Goal: Find specific page/section: Find specific page/section

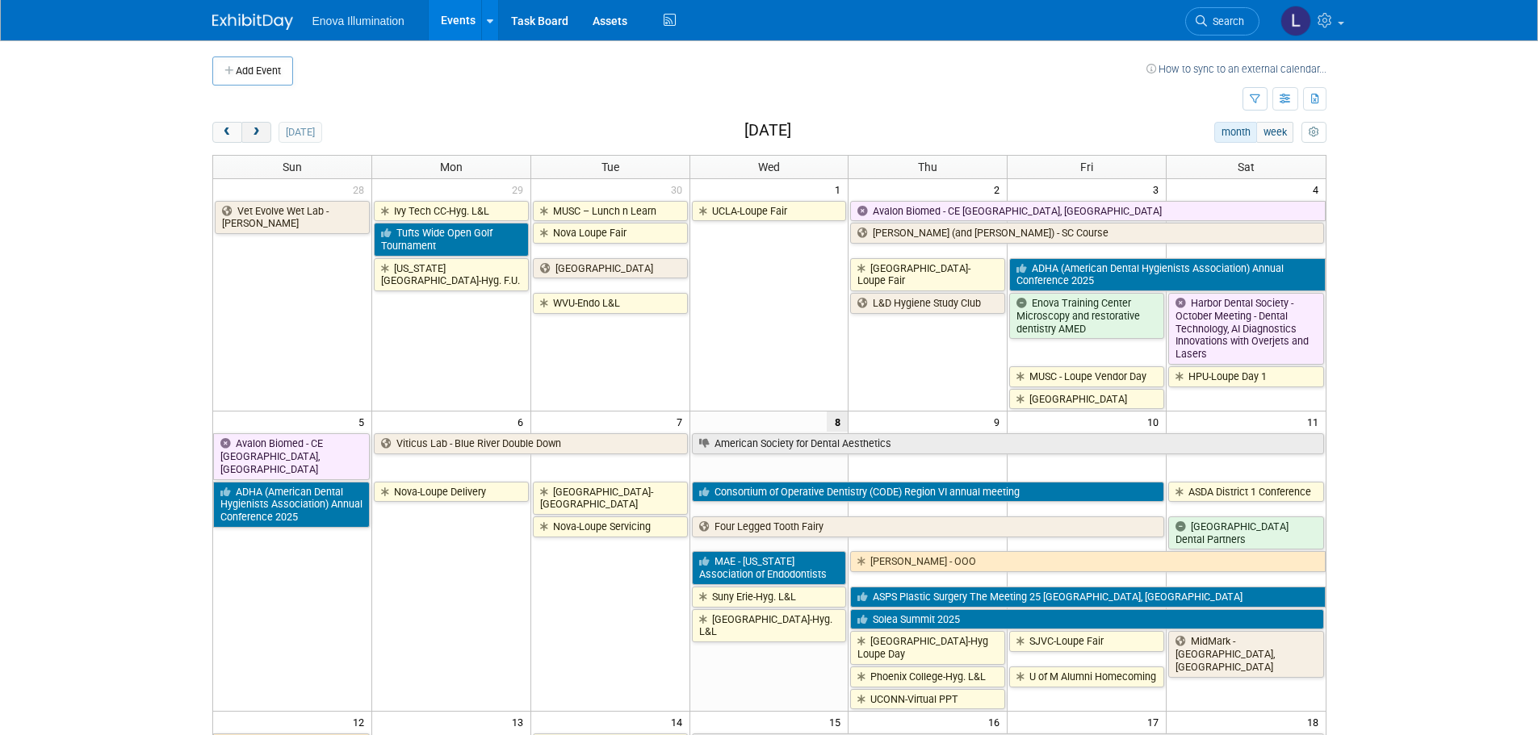
click at [257, 136] on span "next" at bounding box center [256, 133] width 12 height 10
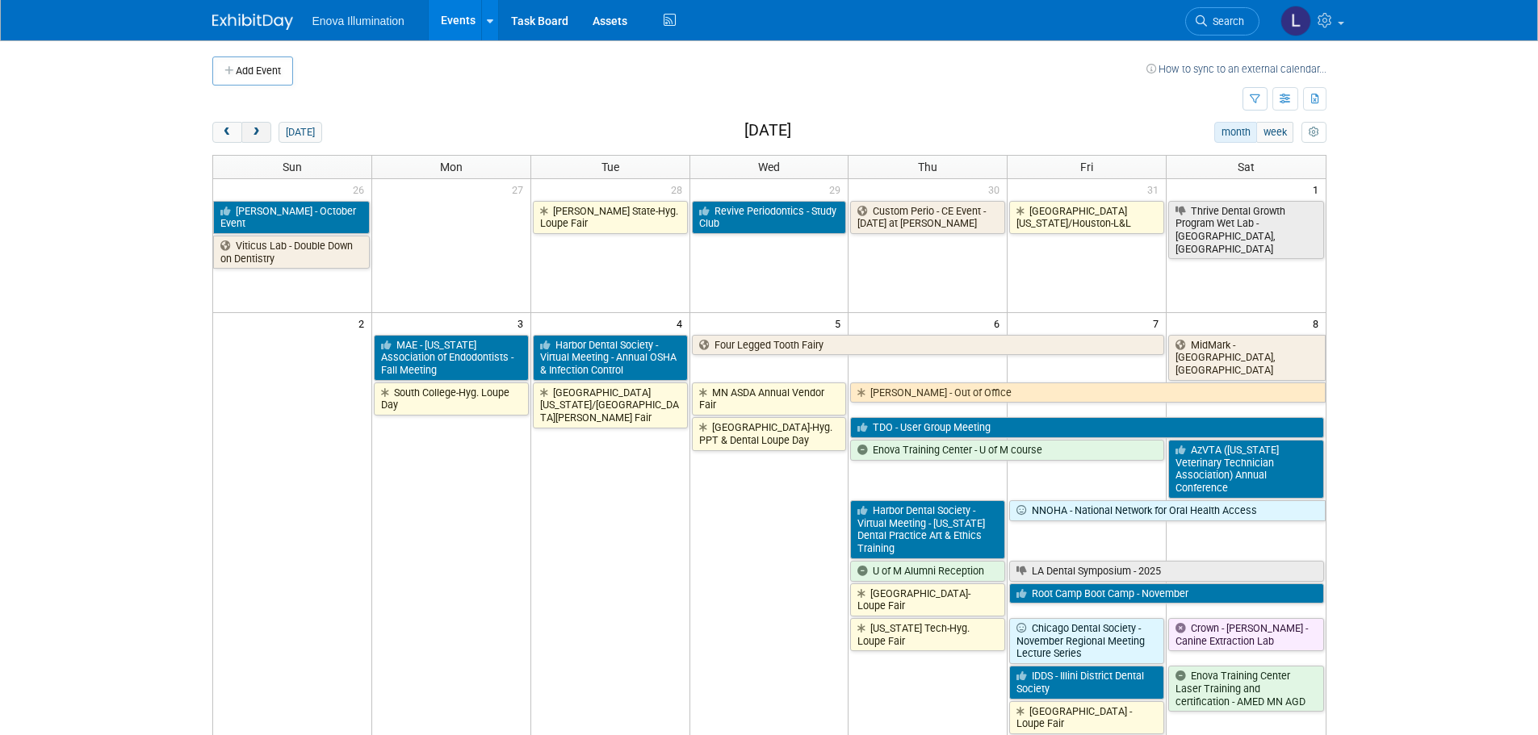
click at [257, 136] on span "next" at bounding box center [256, 133] width 12 height 10
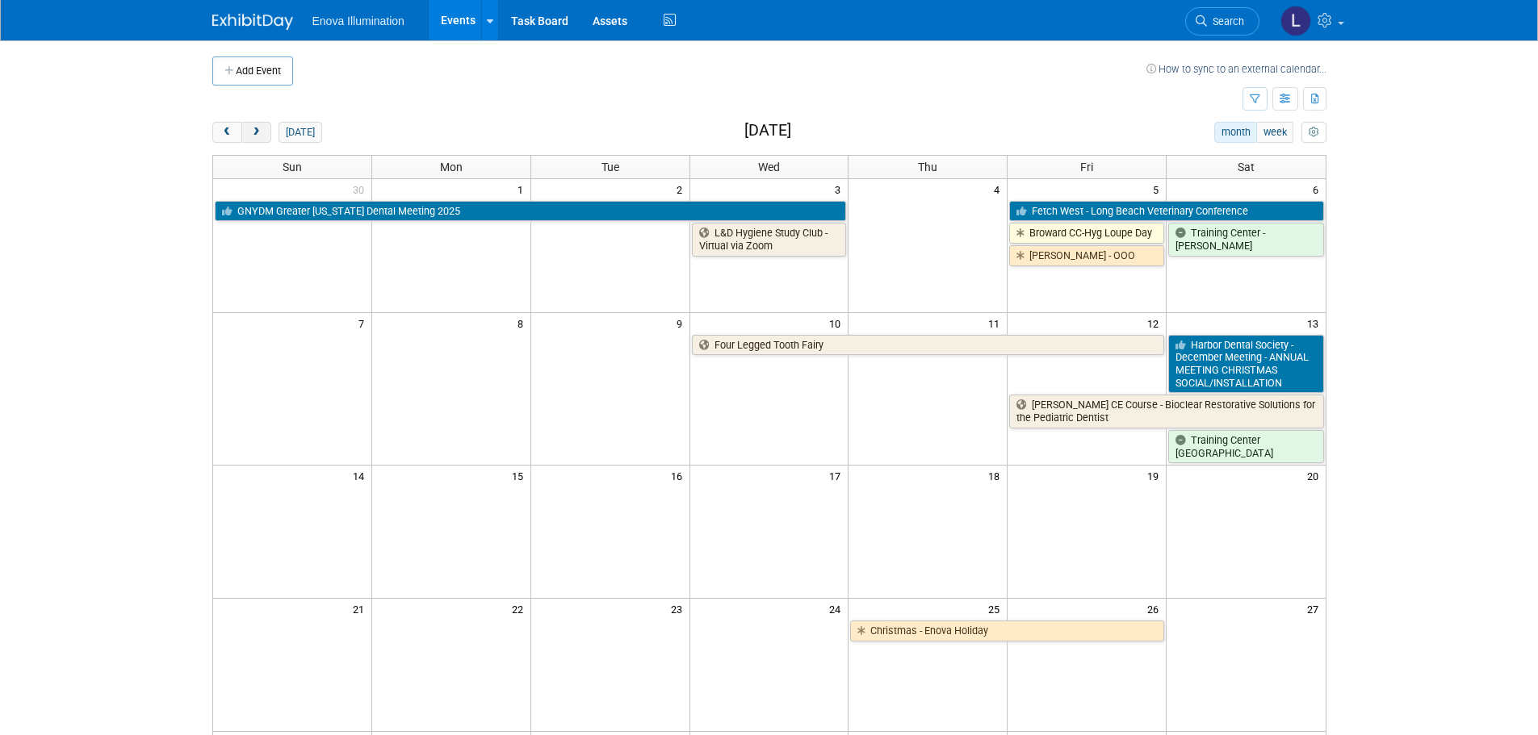
click at [257, 136] on span "next" at bounding box center [256, 133] width 12 height 10
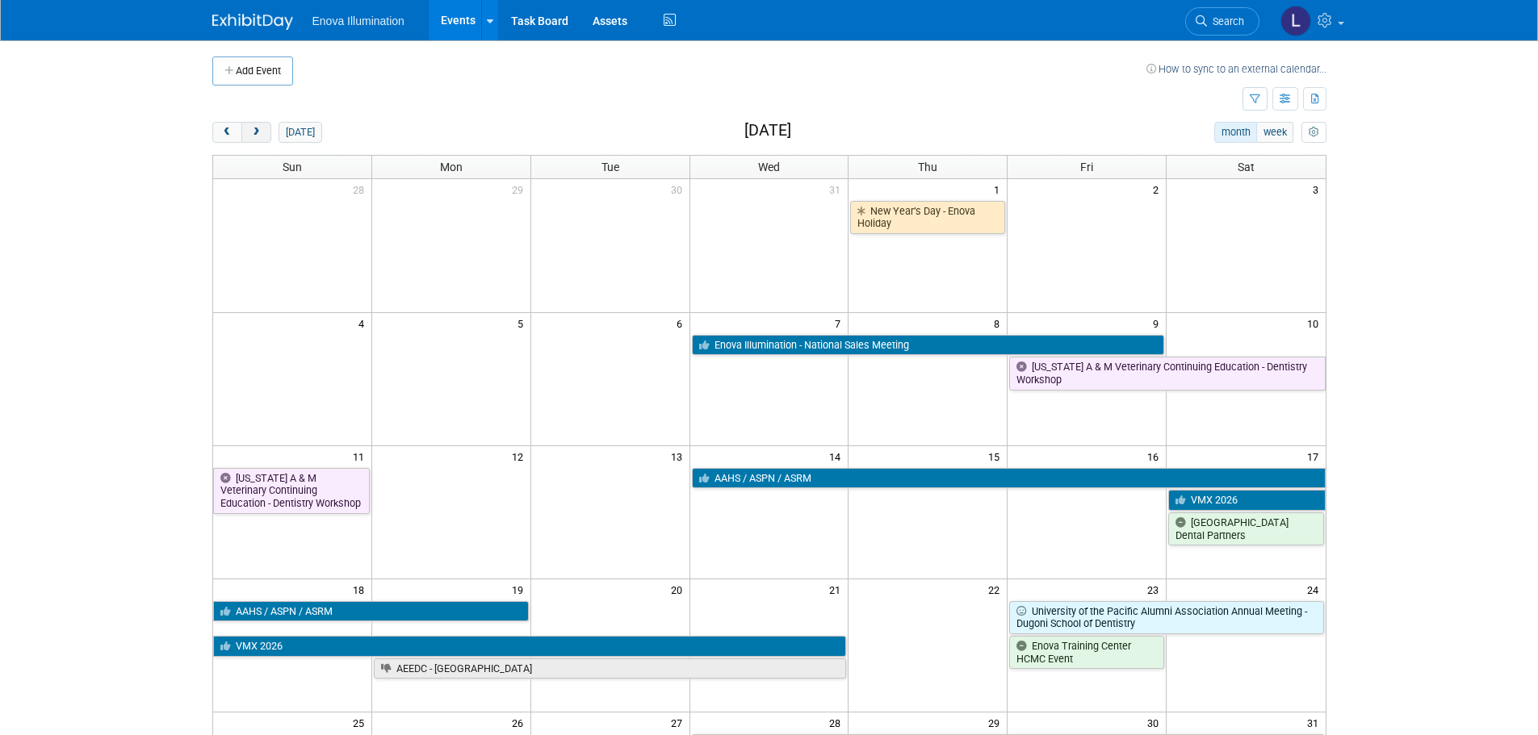
click at [263, 124] on button "next" at bounding box center [256, 132] width 30 height 21
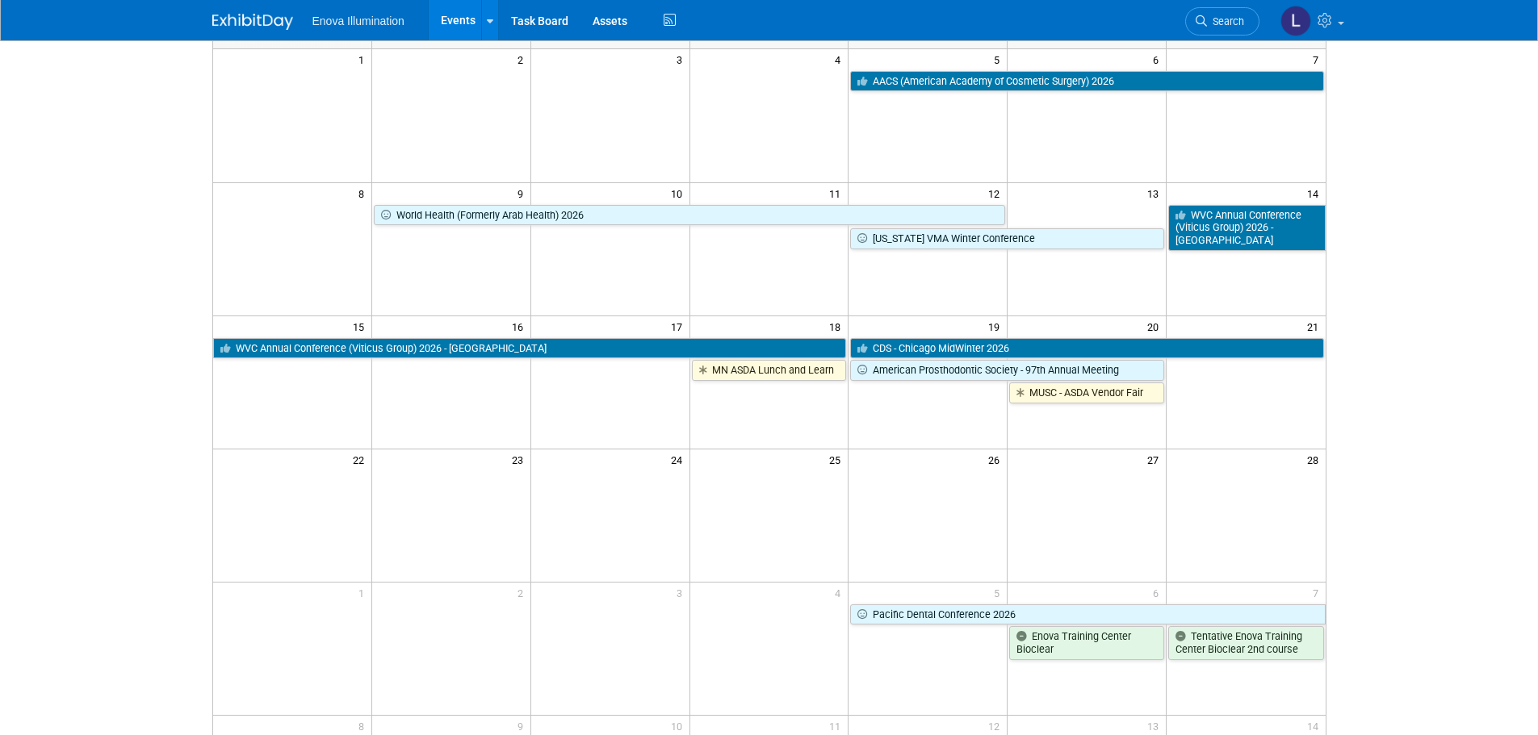
scroll to position [81, 0]
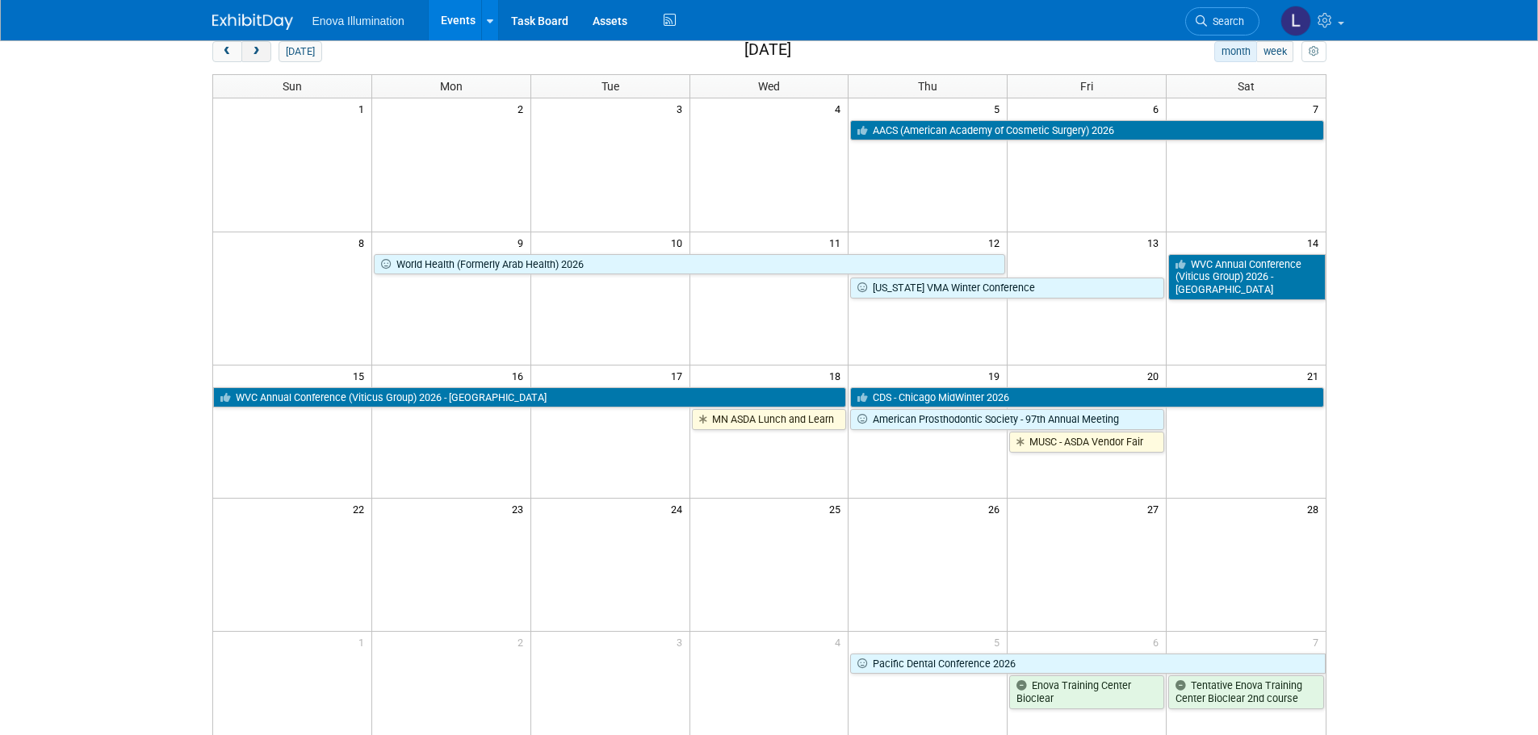
click at [254, 50] on span "next" at bounding box center [256, 52] width 12 height 10
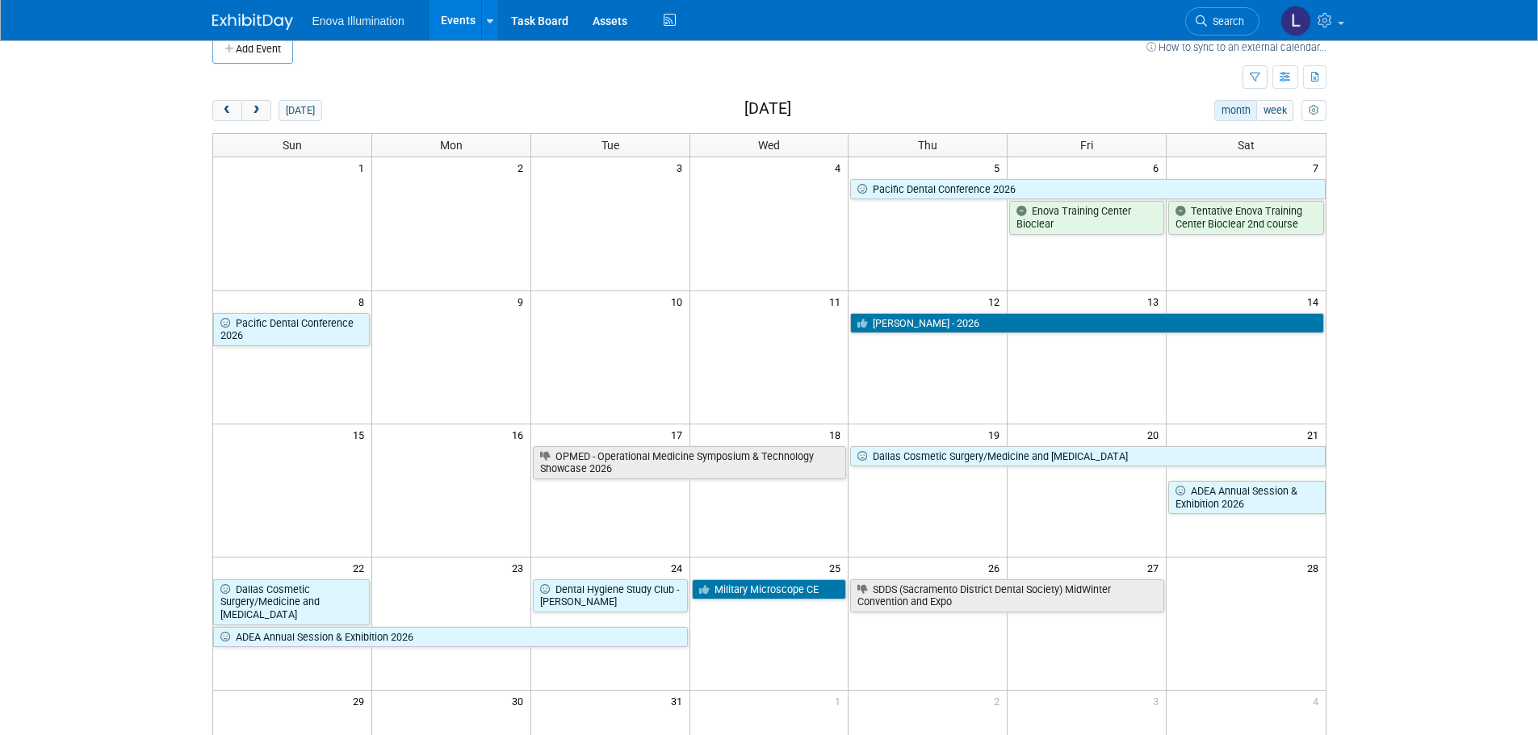
scroll to position [0, 0]
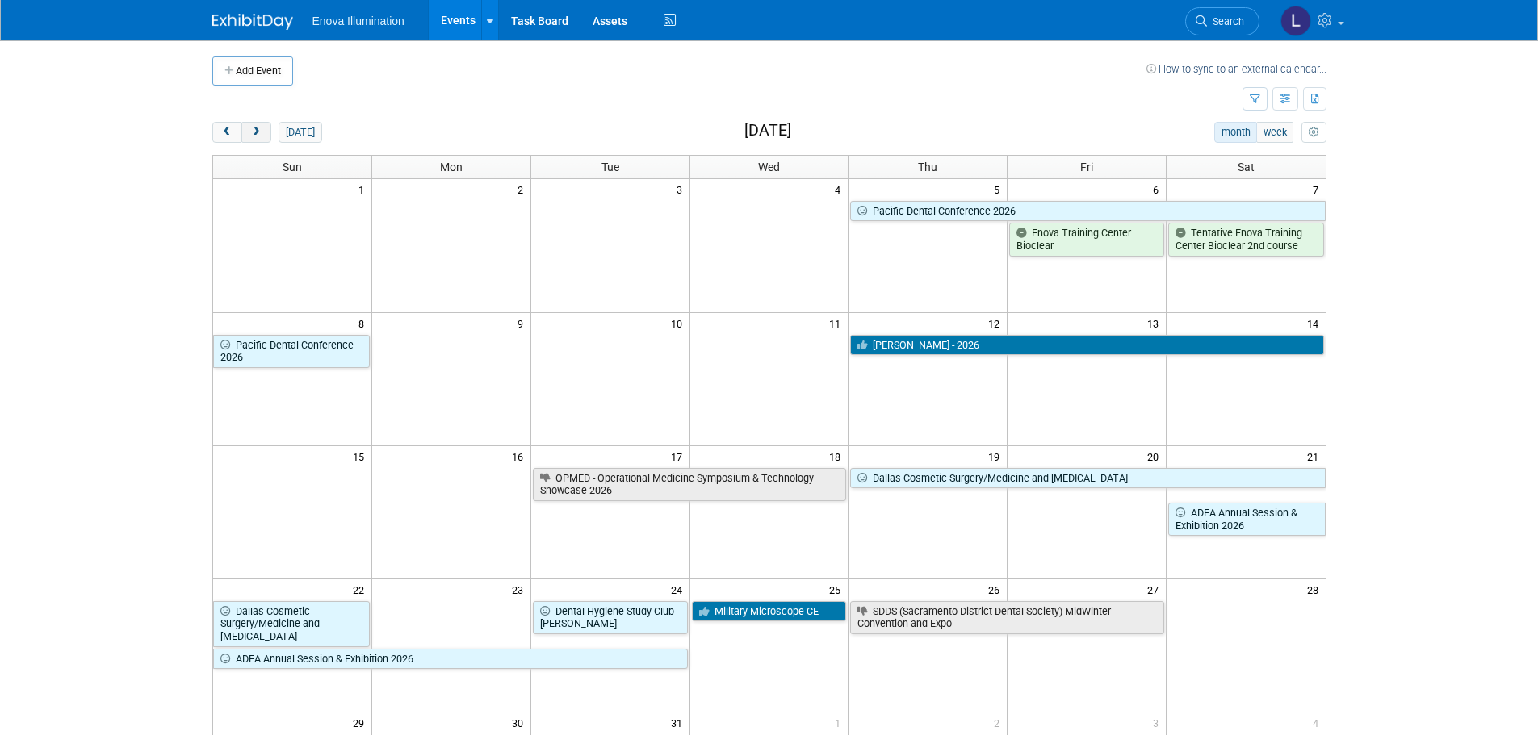
click at [255, 137] on span "next" at bounding box center [256, 133] width 12 height 10
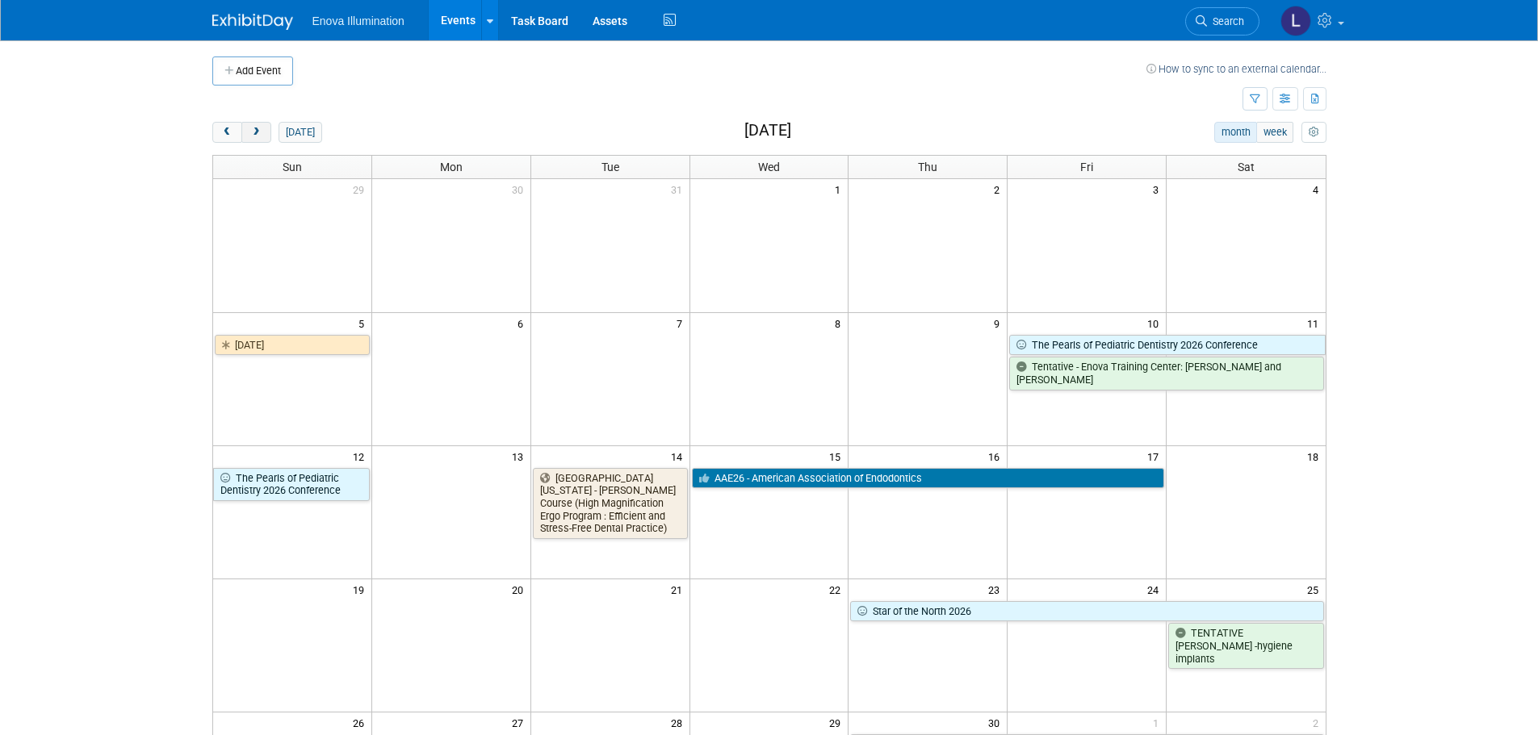
click at [254, 136] on span "next" at bounding box center [256, 133] width 12 height 10
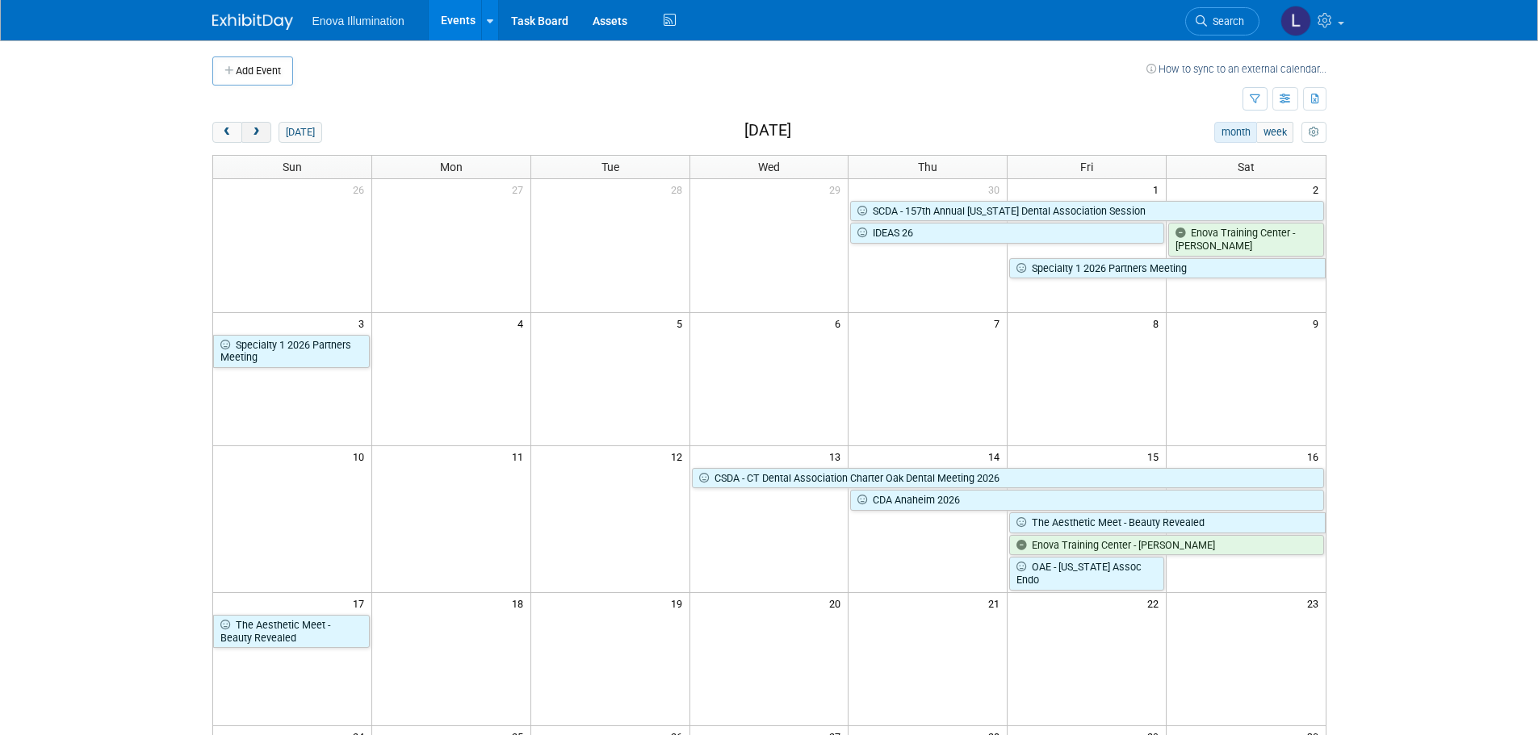
click at [255, 132] on span "next" at bounding box center [256, 133] width 12 height 10
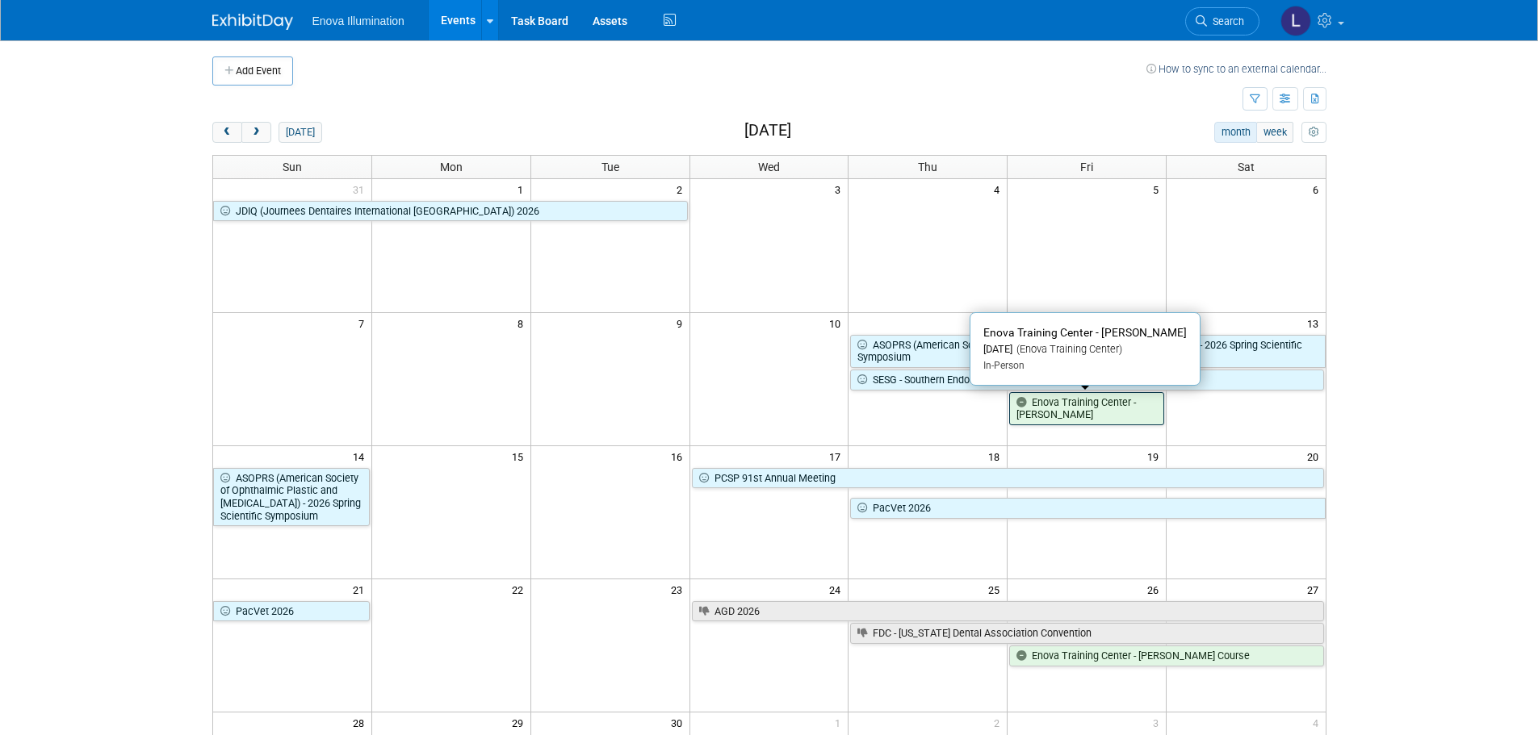
click at [1039, 410] on link "Enova Training Center - [PERSON_NAME]" at bounding box center [1086, 408] width 155 height 33
